Goal: Check status: Check status

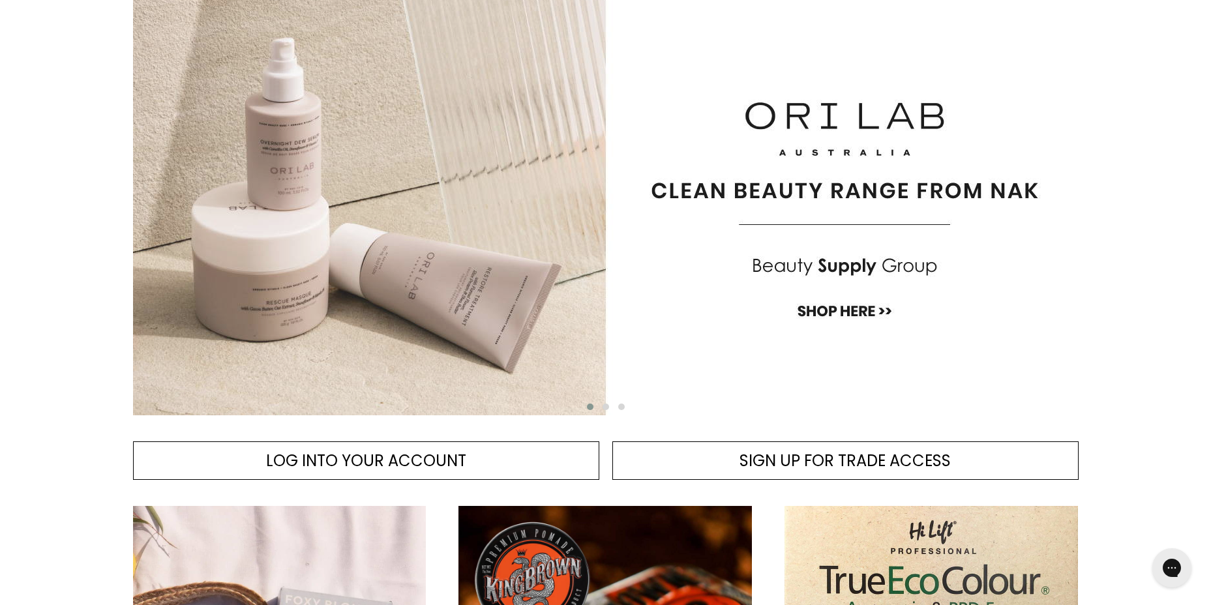
scroll to position [261, 0]
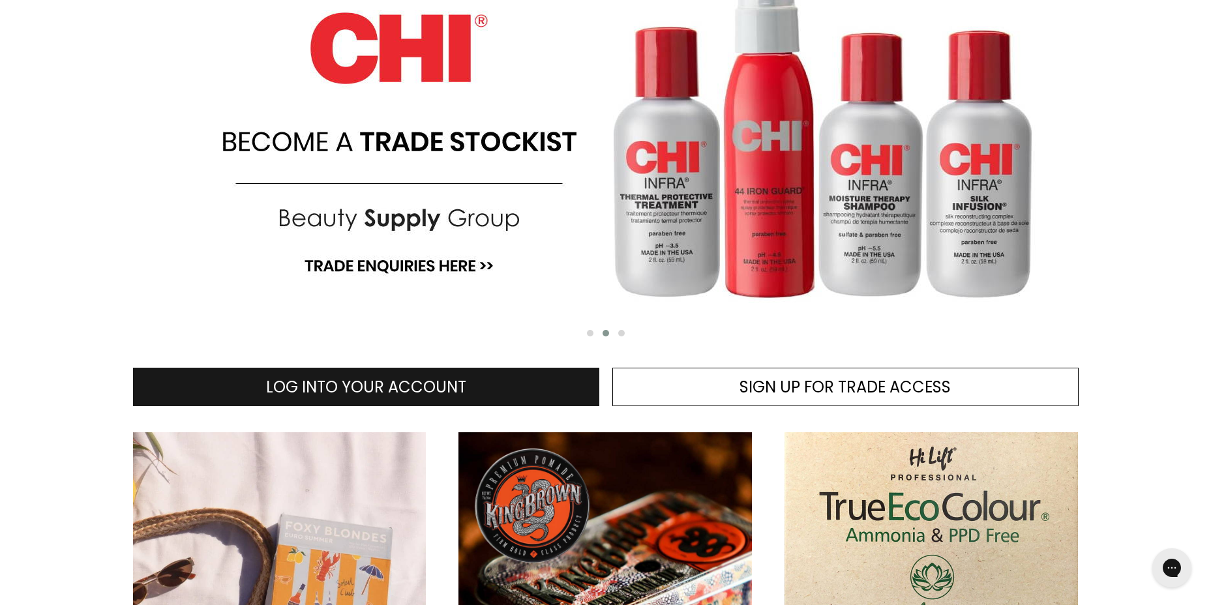
click at [381, 377] on span "LOG INTO YOUR ACCOUNT" at bounding box center [366, 387] width 200 height 22
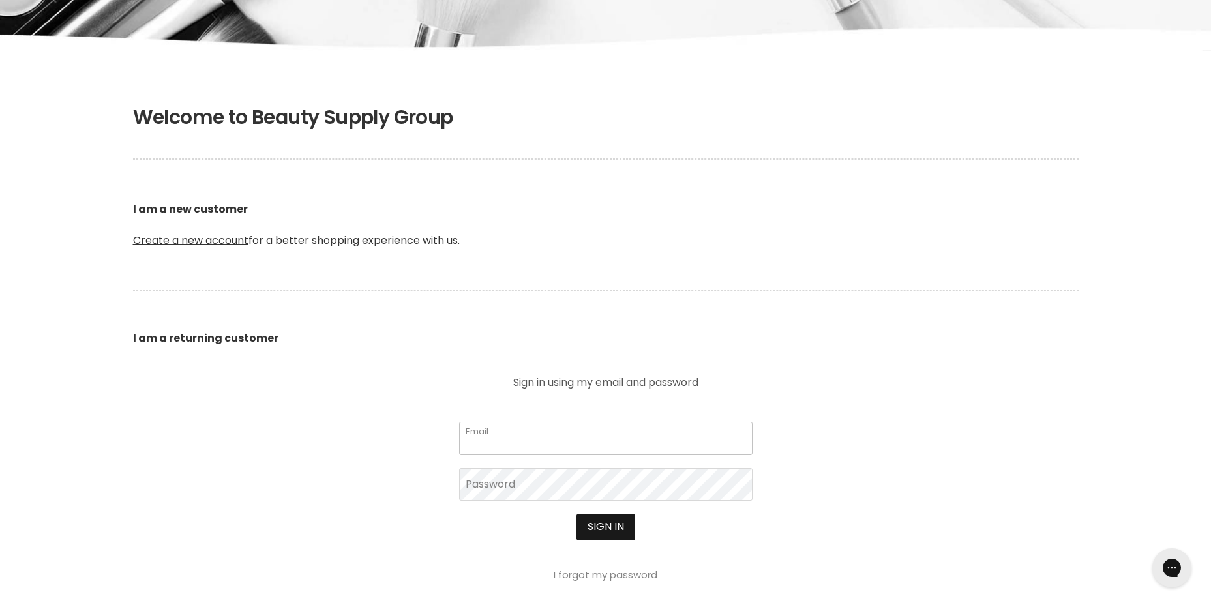
type input "[EMAIL_ADDRESS][DOMAIN_NAME]"
click at [602, 531] on button "Sign in" at bounding box center [606, 527] width 59 height 26
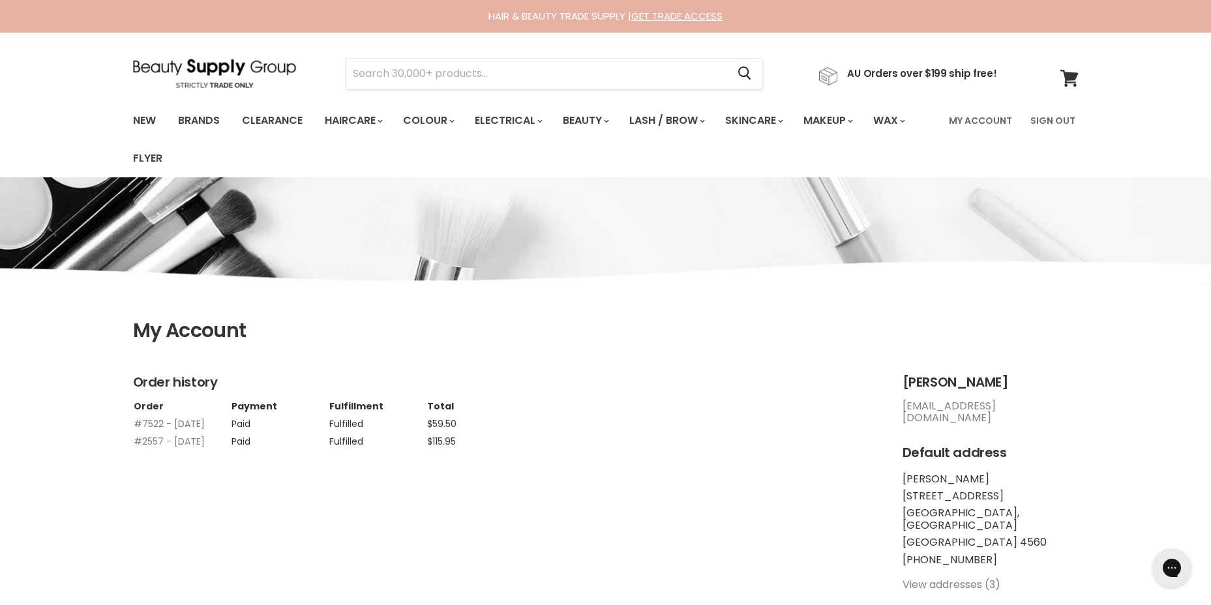
click at [147, 423] on link "#7522 - 03 Aug, 2025" at bounding box center [169, 423] width 71 height 13
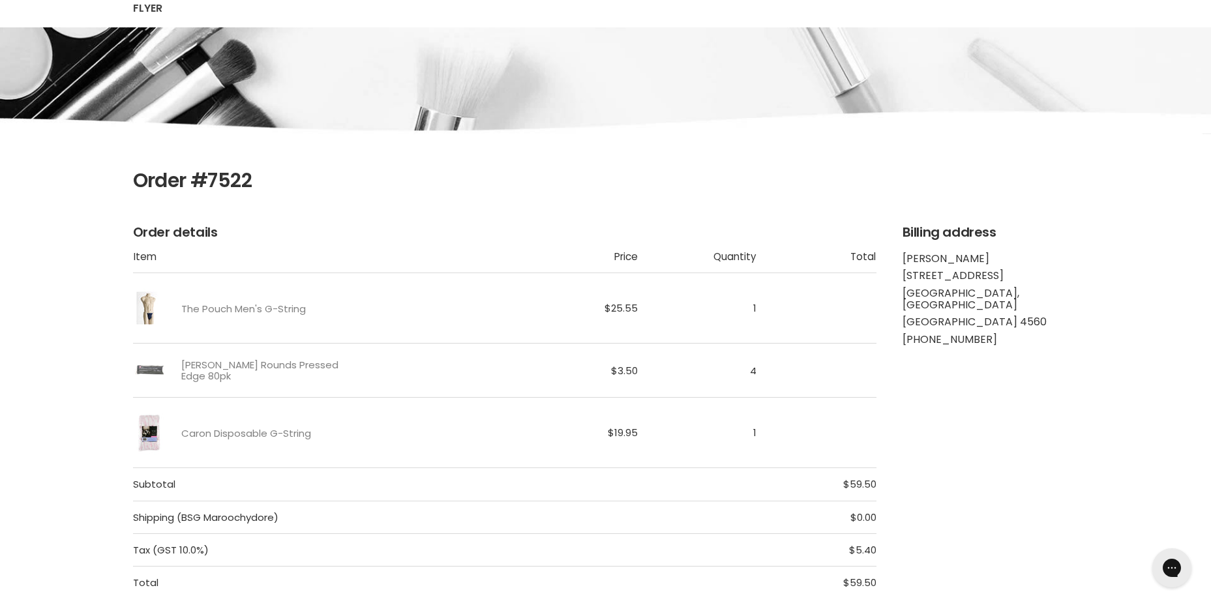
scroll to position [130, 0]
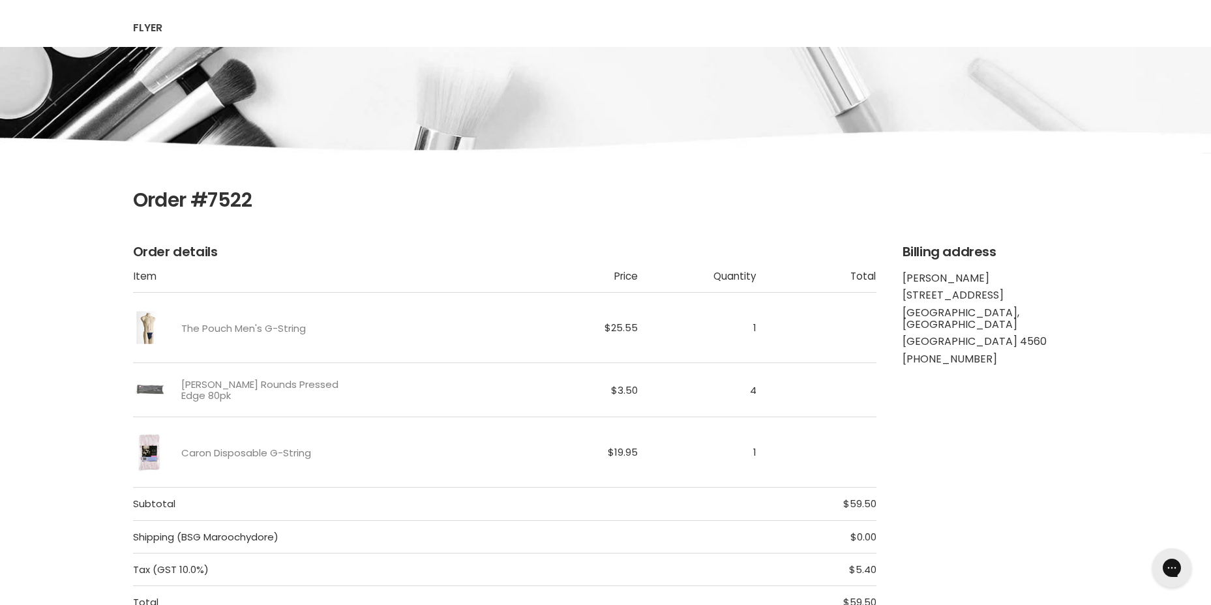
drag, startPoint x: 253, startPoint y: 199, endPoint x: 134, endPoint y: 207, distance: 119.7
click at [134, 207] on h1 "Order #7522" at bounding box center [606, 200] width 946 height 23
drag, startPoint x: 134, startPoint y: 207, endPoint x: 164, endPoint y: 202, distance: 29.9
copy h1 "Order #7522"
